Goal: Task Accomplishment & Management: Manage account settings

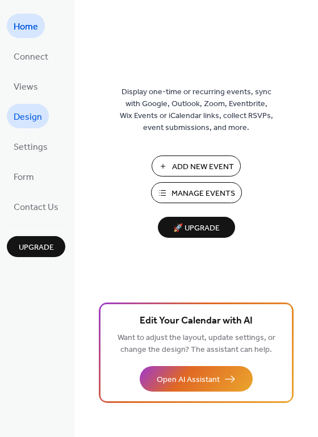
click at [35, 115] on span "Design" at bounding box center [28, 117] width 28 height 18
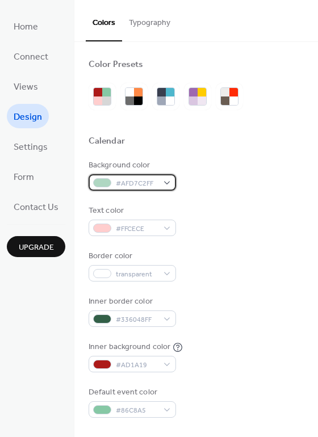
click at [164, 184] on div "#AFD7C2FF" at bounding box center [132, 182] width 87 height 16
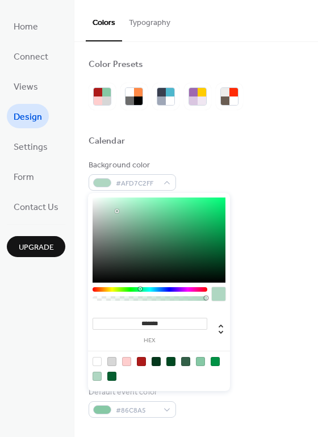
click at [143, 361] on div at bounding box center [141, 361] width 9 height 9
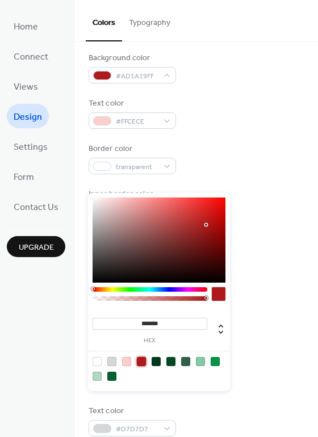
scroll to position [114, 0]
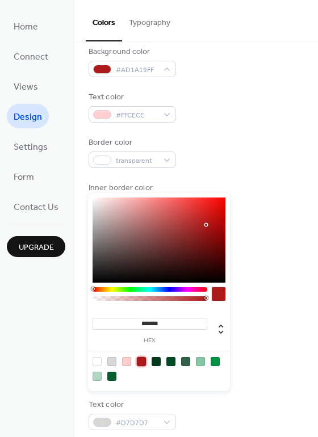
click at [127, 361] on div at bounding box center [126, 361] width 9 height 9
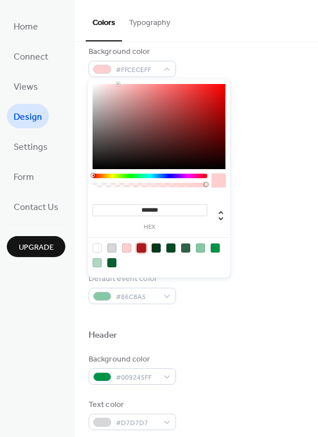
click at [141, 249] on div at bounding box center [141, 248] width 9 height 9
type input "*******"
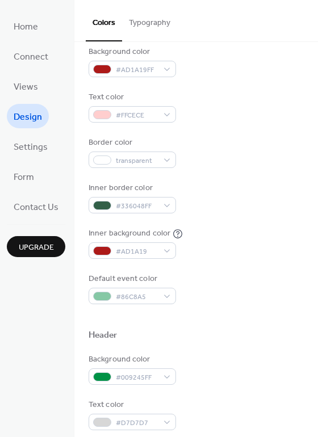
click at [282, 294] on div "Default event color #86C8A5" at bounding box center [196, 288] width 215 height 31
click at [133, 208] on span "#336048FF" at bounding box center [137, 206] width 42 height 12
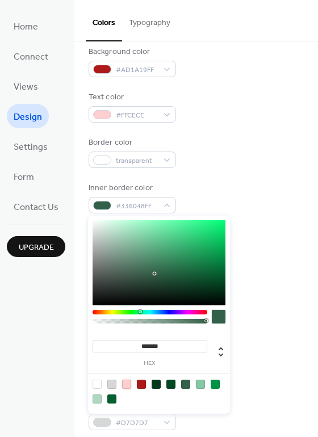
click at [129, 385] on div at bounding box center [126, 384] width 9 height 9
type input "*******"
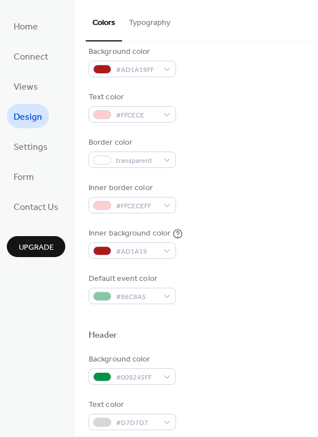
click at [274, 174] on div "Background color #AD1A19FF Text color #FFCECE Border color transparent Inner bo…" at bounding box center [196, 175] width 215 height 258
click at [137, 299] on span "#86C8A5" at bounding box center [137, 297] width 42 height 12
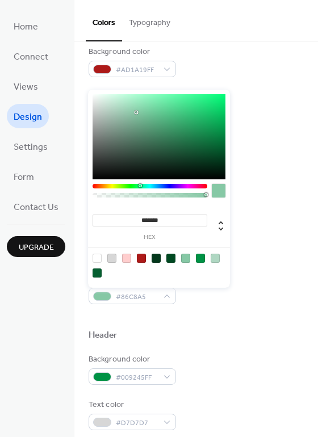
click at [95, 257] on div at bounding box center [97, 258] width 9 height 9
type input "*"
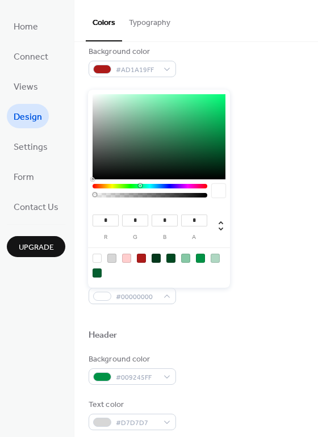
click at [249, 321] on div at bounding box center [196, 317] width 215 height 26
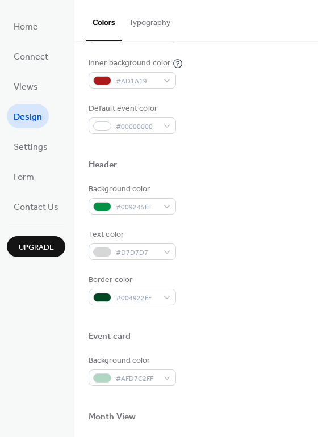
scroll to position [341, 0]
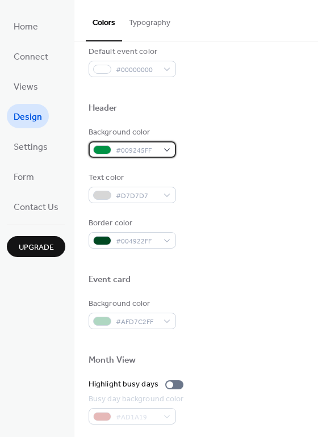
click at [166, 149] on div "#009245FF" at bounding box center [132, 149] width 87 height 16
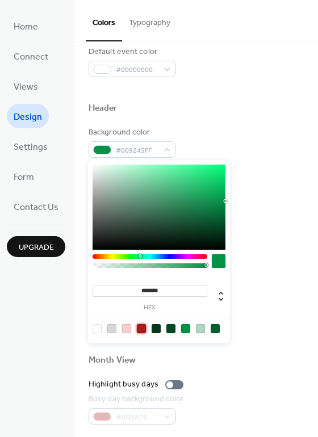
click at [141, 331] on div at bounding box center [141, 328] width 9 height 9
type input "*******"
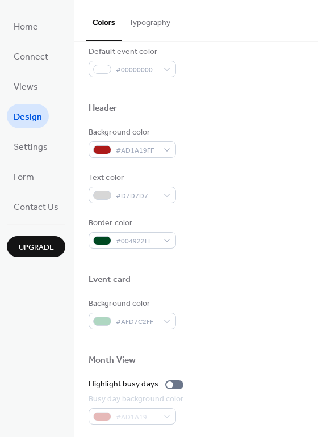
click at [273, 228] on div "Border color #004922FF" at bounding box center [196, 232] width 215 height 31
click at [168, 195] on div "#D7D7D7" at bounding box center [132, 195] width 87 height 16
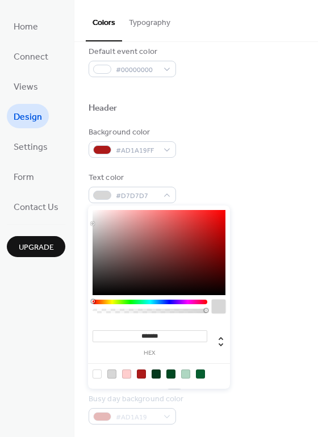
click at [125, 374] on div at bounding box center [126, 374] width 9 height 9
type input "*******"
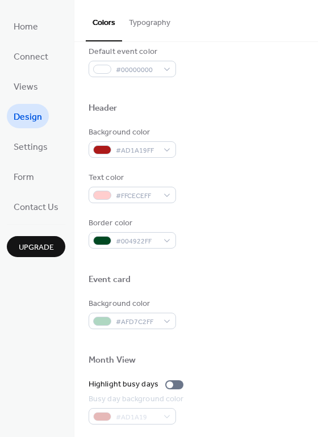
click at [263, 209] on div "Background color #AD1A19FF Text color #FFCECEFF Border color #004922FF" at bounding box center [196, 188] width 215 height 122
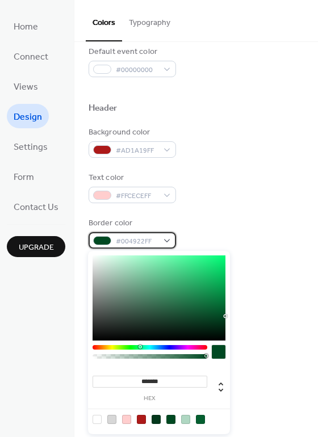
click at [158, 238] on div "#004922FF" at bounding box center [132, 240] width 87 height 16
click at [112, 420] on div at bounding box center [111, 419] width 9 height 9
type input "*******"
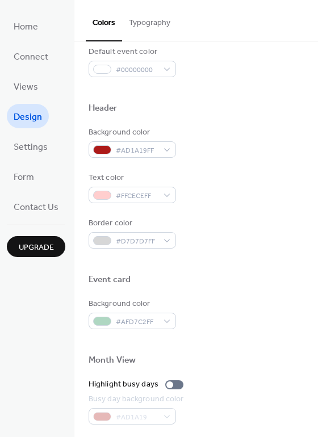
click at [275, 259] on div at bounding box center [196, 262] width 215 height 26
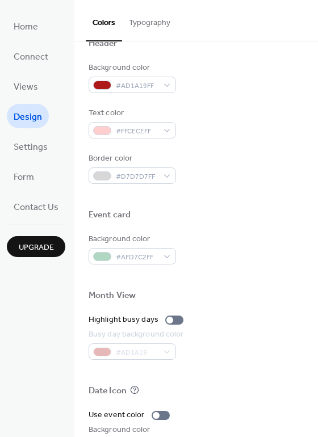
scroll to position [397, 0]
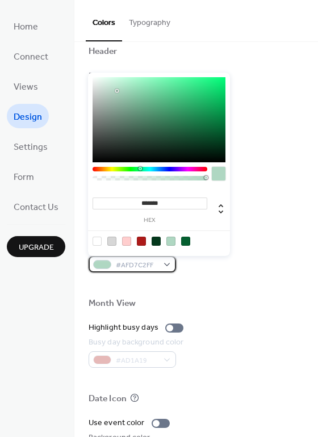
click at [161, 266] on div "#AFD7C2FF" at bounding box center [132, 264] width 87 height 16
click at [131, 240] on div at bounding box center [159, 240] width 144 height 21
drag, startPoint x: 139, startPoint y: 240, endPoint x: 144, endPoint y: 247, distance: 8.9
click at [139, 240] on div at bounding box center [141, 241] width 9 height 9
type input "*******"
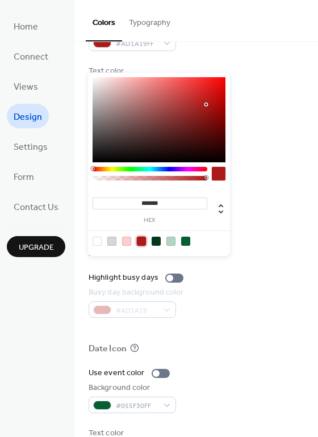
scroll to position [454, 0]
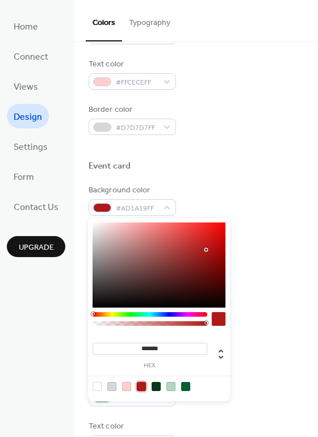
click at [285, 242] on div "Month View" at bounding box center [196, 248] width 215 height 15
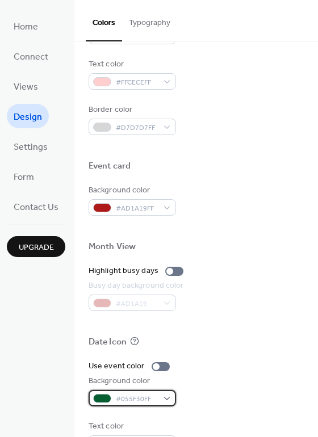
click at [162, 398] on div "#055F30FF" at bounding box center [132, 398] width 87 height 16
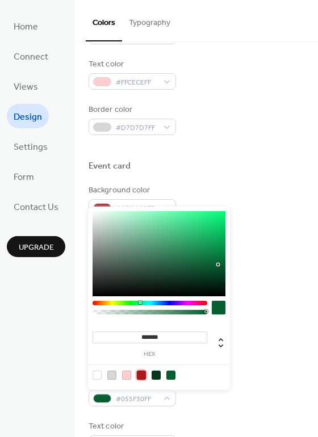
drag, startPoint x: 139, startPoint y: 375, endPoint x: 171, endPoint y: 375, distance: 32.4
click at [139, 375] on div at bounding box center [141, 375] width 9 height 9
type input "*******"
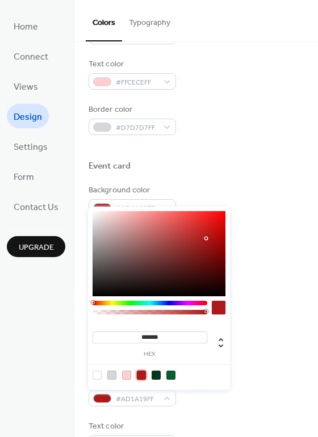
click at [246, 376] on div "Background color #AD1A19FF" at bounding box center [196, 390] width 215 height 31
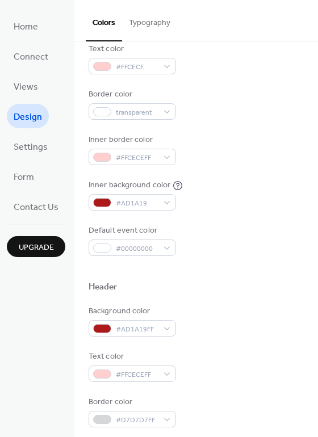
scroll to position [170, 0]
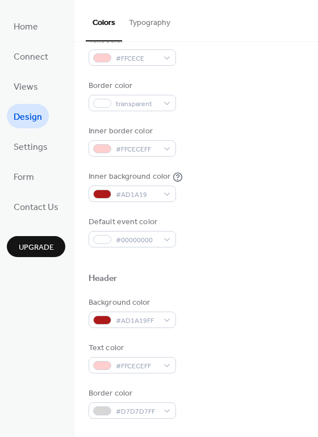
click at [158, 23] on button "Typography" at bounding box center [149, 20] width 55 height 40
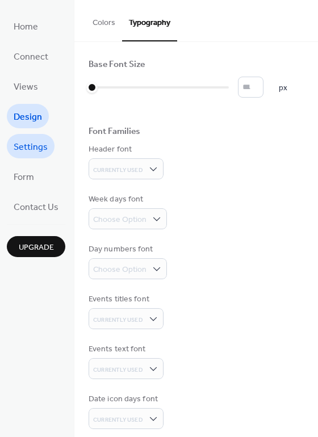
click at [40, 149] on span "Settings" at bounding box center [31, 148] width 34 height 18
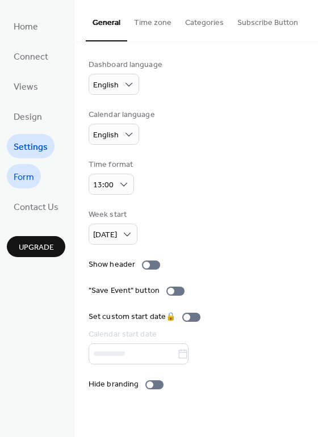
click at [26, 174] on span "Form" at bounding box center [24, 178] width 20 height 18
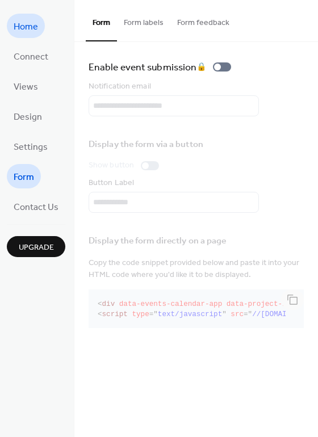
click at [20, 26] on span "Home" at bounding box center [26, 27] width 24 height 18
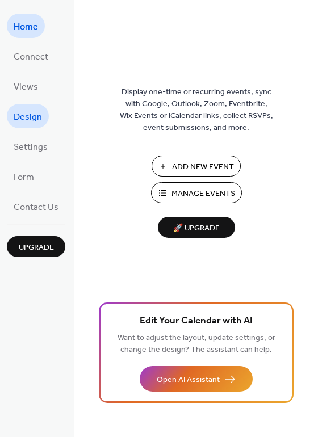
click at [24, 118] on span "Design" at bounding box center [28, 117] width 28 height 18
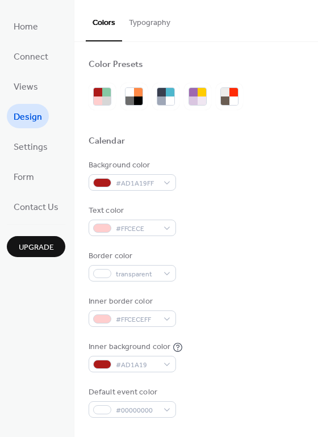
click at [158, 22] on button "Typography" at bounding box center [149, 20] width 55 height 40
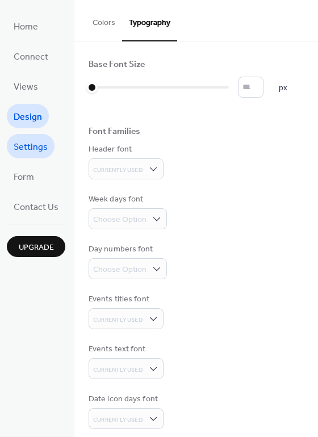
click at [33, 148] on span "Settings" at bounding box center [31, 148] width 34 height 18
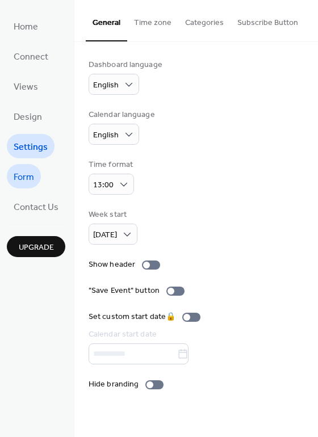
click at [26, 178] on span "Form" at bounding box center [24, 178] width 20 height 18
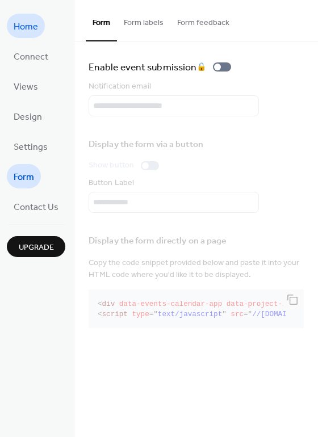
click at [23, 26] on span "Home" at bounding box center [26, 27] width 24 height 18
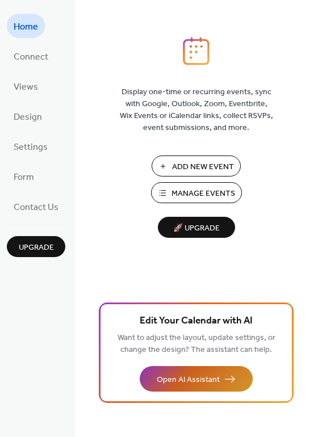
click at [192, 376] on span "Open AI Assistant" at bounding box center [188, 380] width 63 height 12
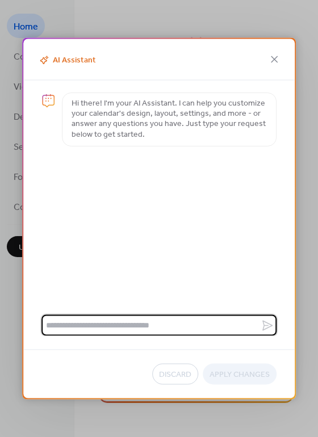
click at [178, 324] on textarea at bounding box center [150, 325] width 219 height 21
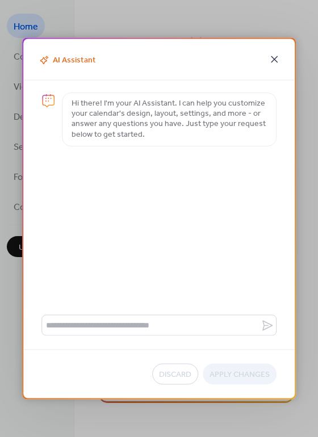
click at [274, 59] on icon at bounding box center [274, 59] width 7 height 7
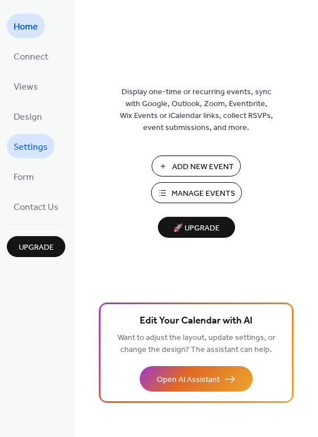
click at [21, 153] on span "Settings" at bounding box center [31, 148] width 34 height 18
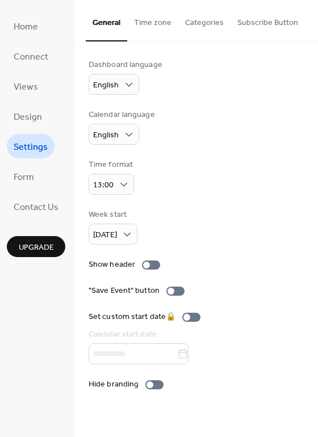
click at [206, 22] on button "Categories" at bounding box center [204, 20] width 52 height 40
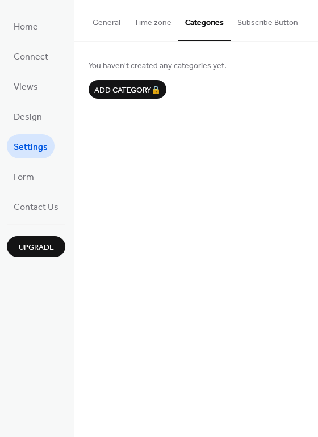
click at [275, 23] on button "Subscribe Button" at bounding box center [267, 20] width 74 height 40
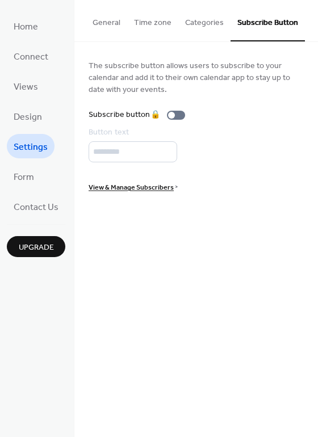
click at [143, 187] on span "View & Manage Subscribers" at bounding box center [131, 188] width 85 height 12
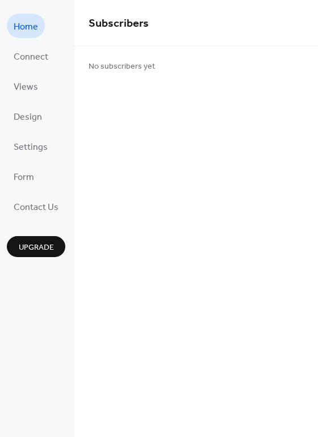
click at [16, 26] on span "Home" at bounding box center [26, 27] width 24 height 18
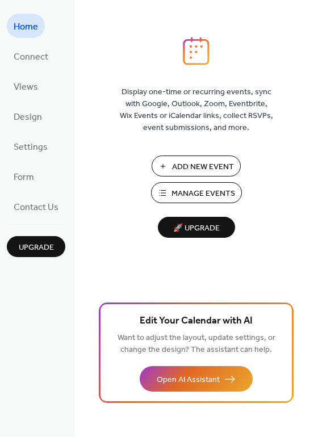
click at [219, 228] on span "🚀 Upgrade" at bounding box center [197, 228] width 64 height 15
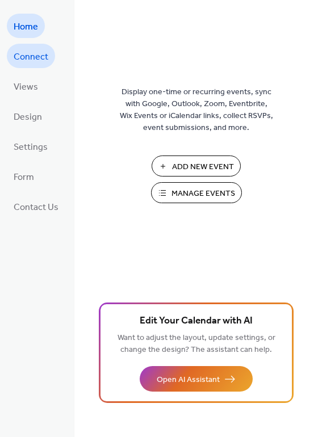
click at [40, 53] on span "Connect" at bounding box center [31, 57] width 35 height 18
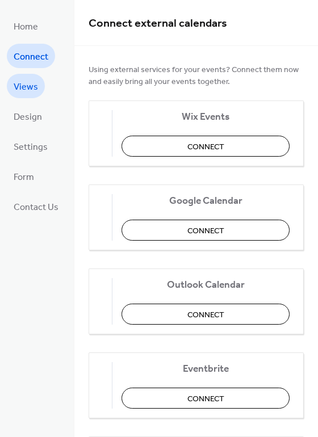
click at [35, 89] on span "Views" at bounding box center [26, 87] width 24 height 18
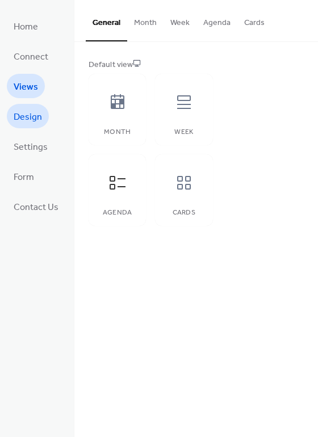
click at [24, 121] on span "Design" at bounding box center [28, 117] width 28 height 18
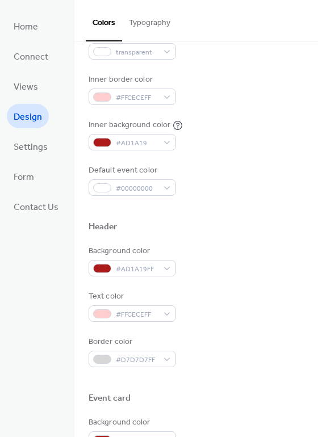
scroll to position [227, 0]
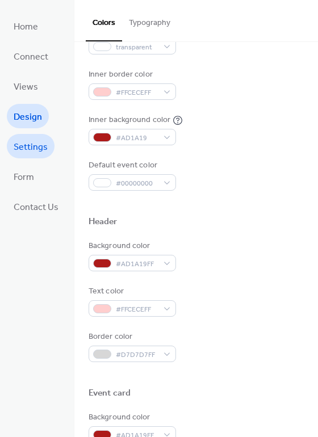
click at [32, 148] on span "Settings" at bounding box center [31, 148] width 34 height 18
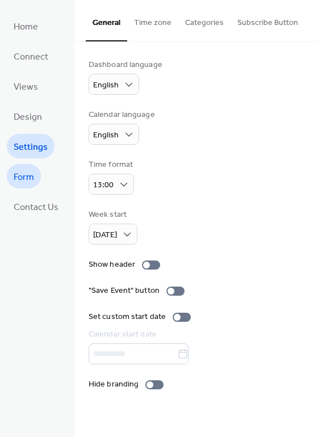
click at [33, 183] on span "Form" at bounding box center [24, 178] width 20 height 18
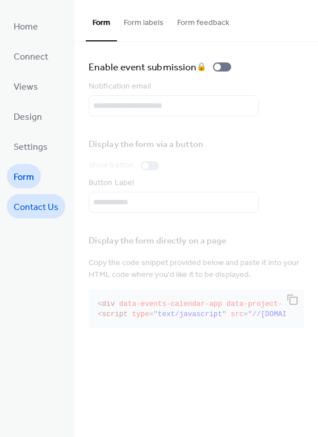
click at [23, 208] on span "Contact Us" at bounding box center [36, 208] width 45 height 18
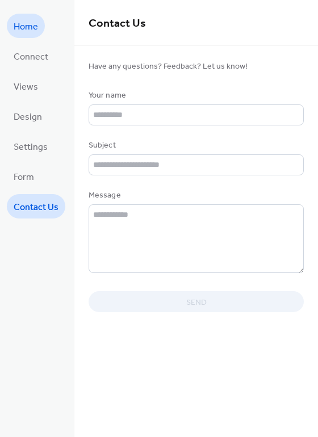
drag, startPoint x: 32, startPoint y: 27, endPoint x: 27, endPoint y: 31, distance: 6.8
click at [31, 27] on span "Home" at bounding box center [26, 27] width 24 height 18
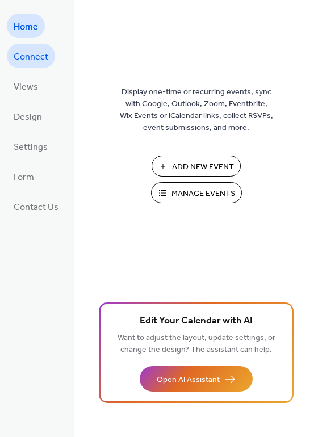
click at [43, 57] on span "Connect" at bounding box center [31, 57] width 35 height 18
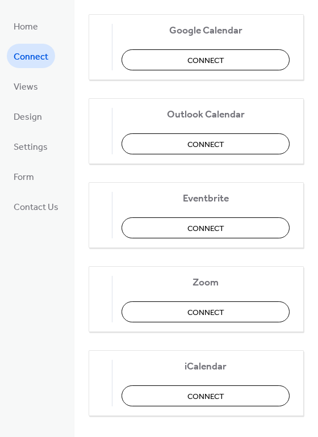
scroll to position [183, 0]
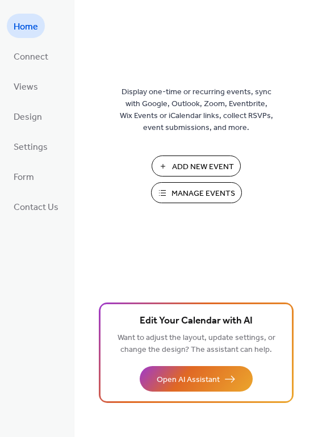
click at [48, 111] on ul "Home Connect Views Design Settings Form Contact Us" at bounding box center [36, 116] width 58 height 205
click at [26, 120] on span "Design" at bounding box center [28, 117] width 28 height 18
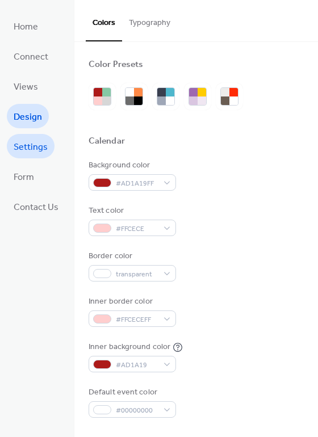
click at [19, 149] on span "Settings" at bounding box center [31, 148] width 34 height 18
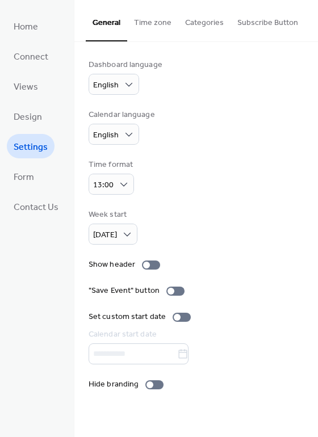
click at [265, 26] on button "Subscribe Button" at bounding box center [267, 20] width 74 height 40
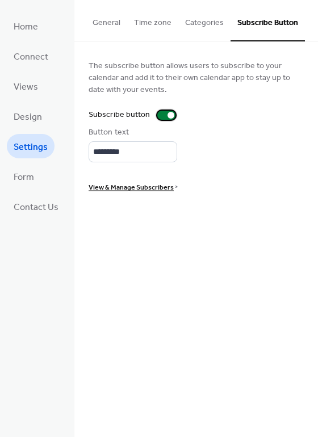
click at [164, 119] on div at bounding box center [166, 115] width 18 height 9
click at [26, 174] on span "Form" at bounding box center [24, 178] width 20 height 18
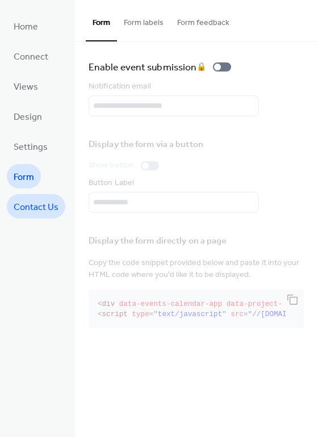
click at [36, 207] on span "Contact Us" at bounding box center [36, 208] width 45 height 18
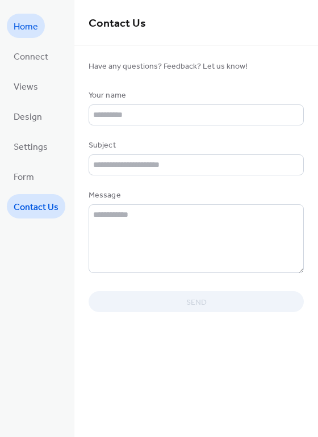
click at [36, 27] on span "Home" at bounding box center [26, 27] width 24 height 18
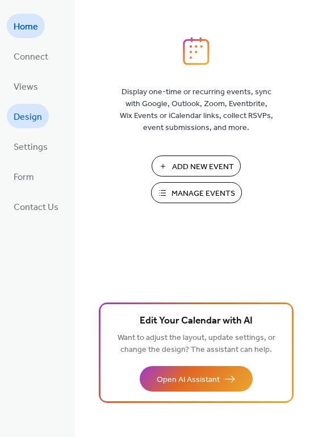
click at [26, 115] on span "Design" at bounding box center [28, 117] width 28 height 18
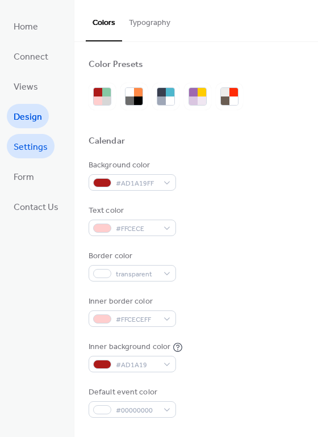
click at [33, 150] on span "Settings" at bounding box center [31, 148] width 34 height 18
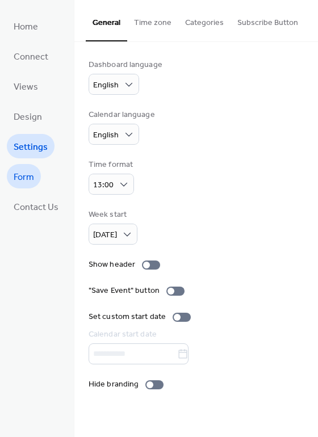
click at [33, 176] on span "Form" at bounding box center [24, 178] width 20 height 18
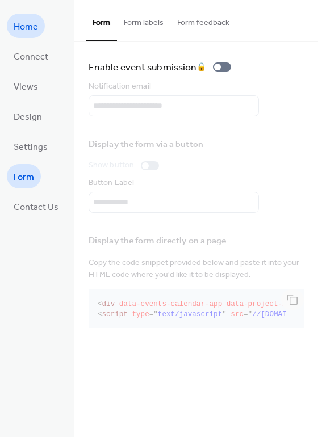
click at [34, 28] on span "Home" at bounding box center [26, 27] width 24 height 18
